Goal: Task Accomplishment & Management: Manage account settings

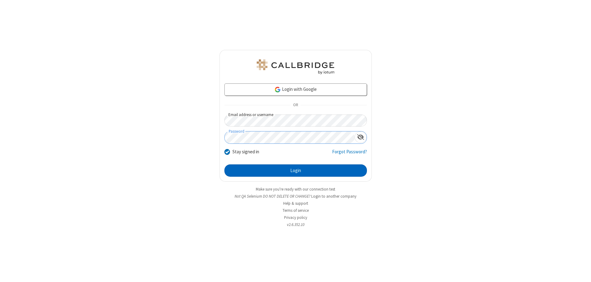
click at [296, 171] on button "Login" at bounding box center [296, 171] width 143 height 12
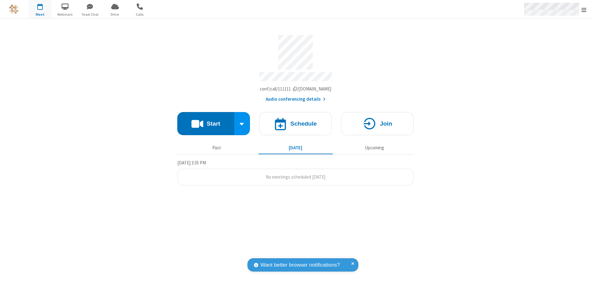
click at [584, 10] on span "Open menu" at bounding box center [584, 10] width 5 height 6
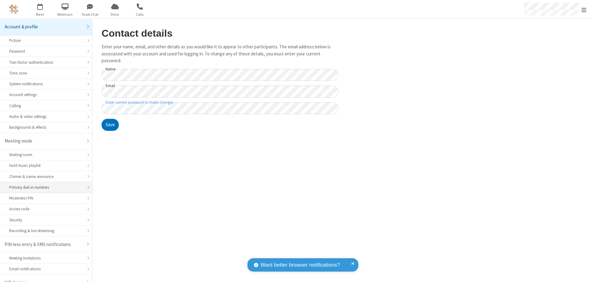
click at [44, 185] on div "Primary dial-in numbers" at bounding box center [46, 188] width 74 height 6
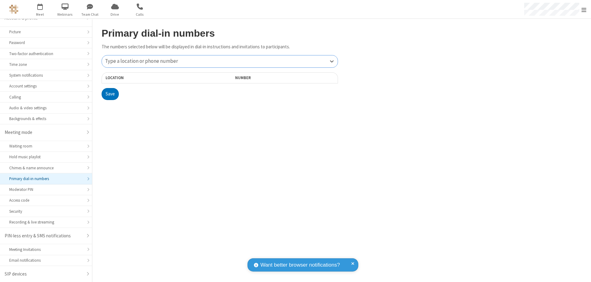
click at [220, 61] on div "Type a location or phone number" at bounding box center [220, 61] width 236 height 12
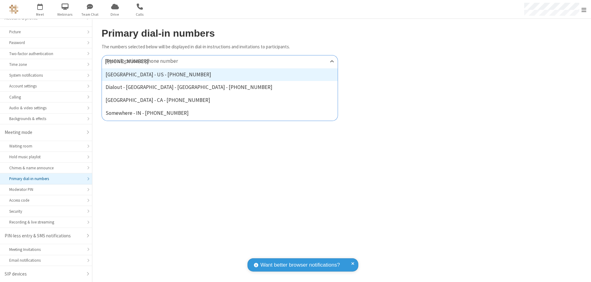
type input "[PHONE_NUMBER]"
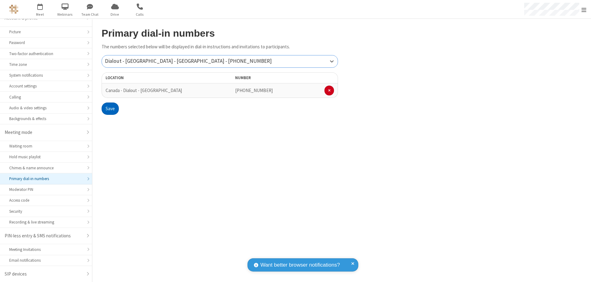
click at [110, 109] on button "Save" at bounding box center [110, 109] width 17 height 12
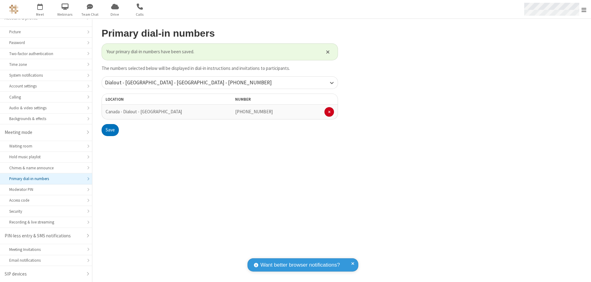
click at [584, 10] on span "Open menu" at bounding box center [584, 10] width 5 height 6
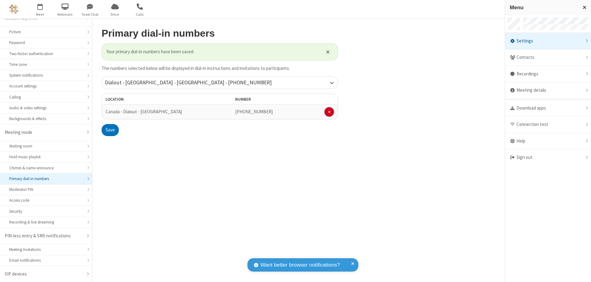
click at [40, 9] on span "button" at bounding box center [40, 6] width 23 height 10
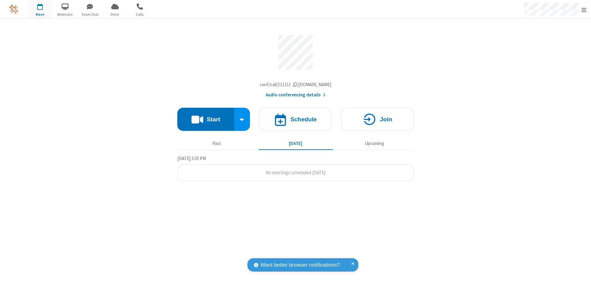
click at [295, 96] on button "Audio conferencing details" at bounding box center [296, 94] width 60 height 7
